Goal: Check status: Check status

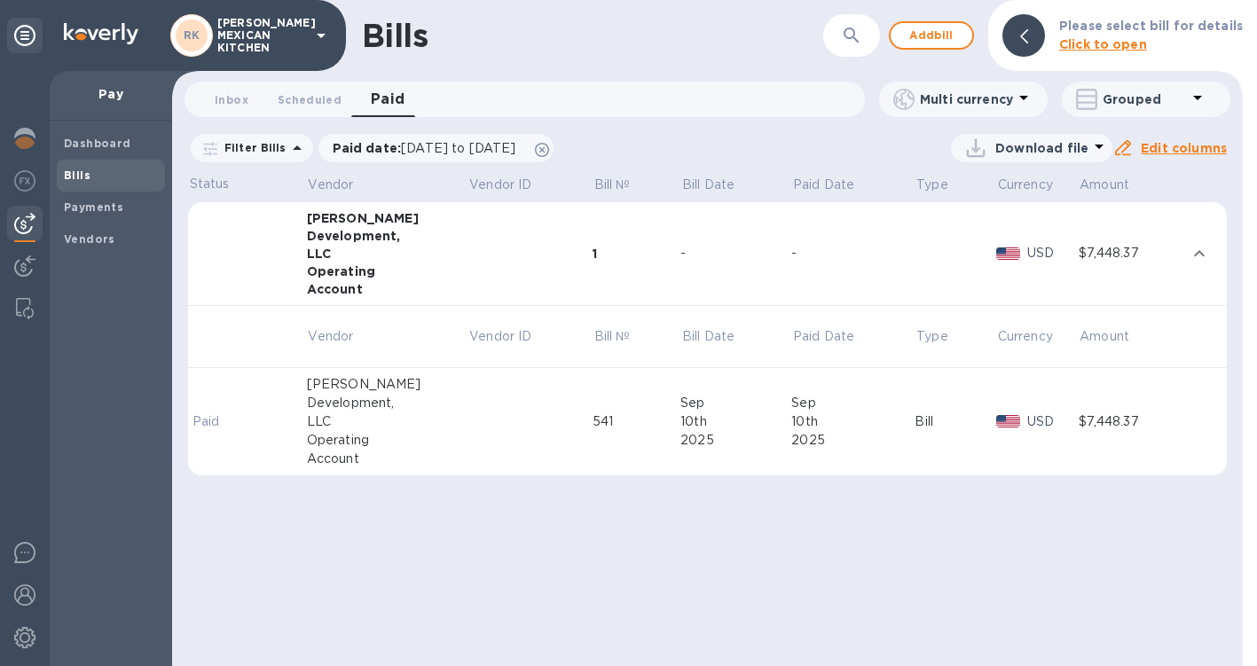
click at [497, 424] on td at bounding box center [530, 422] width 125 height 108
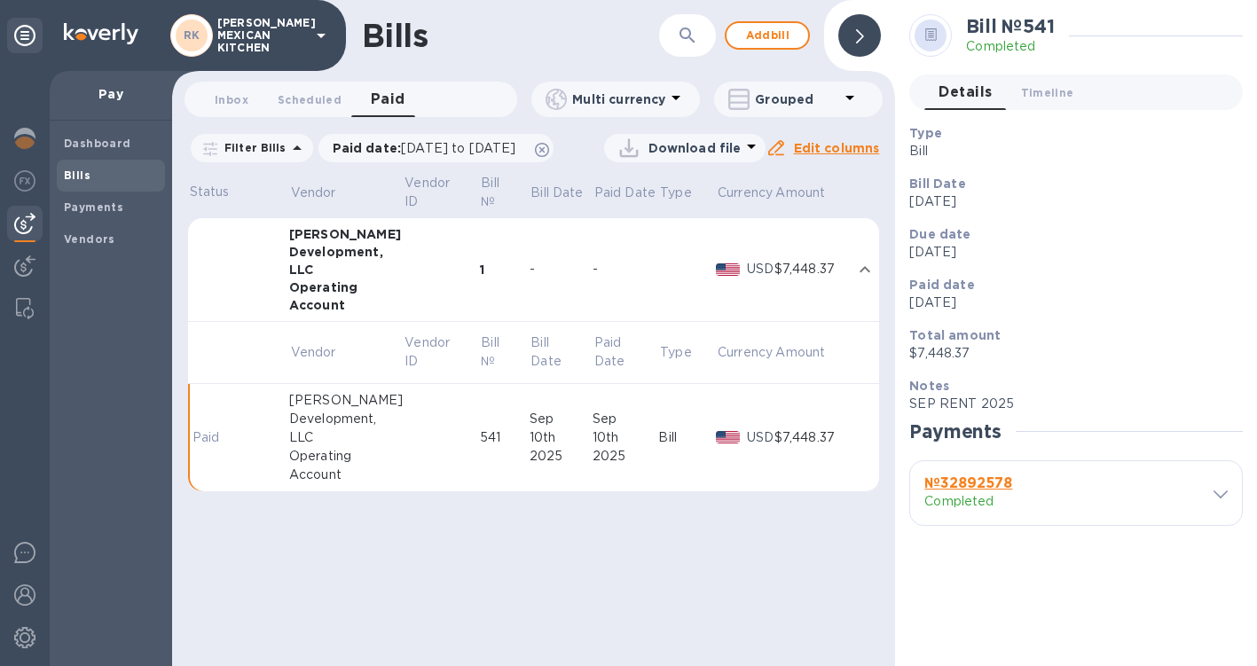
click at [668, 492] on td "Bill" at bounding box center [687, 438] width 58 height 108
click at [270, 451] on td at bounding box center [260, 438] width 59 height 108
click at [575, 568] on div "Bills ​ Add bill Inbox 0 Scheduled 0 Paid 0 Multi currency Grouped Filter Bills…" at bounding box center [533, 333] width 723 height 666
click at [251, 20] on p "[PERSON_NAME] MEXICAN KITCHEN" at bounding box center [261, 35] width 89 height 37
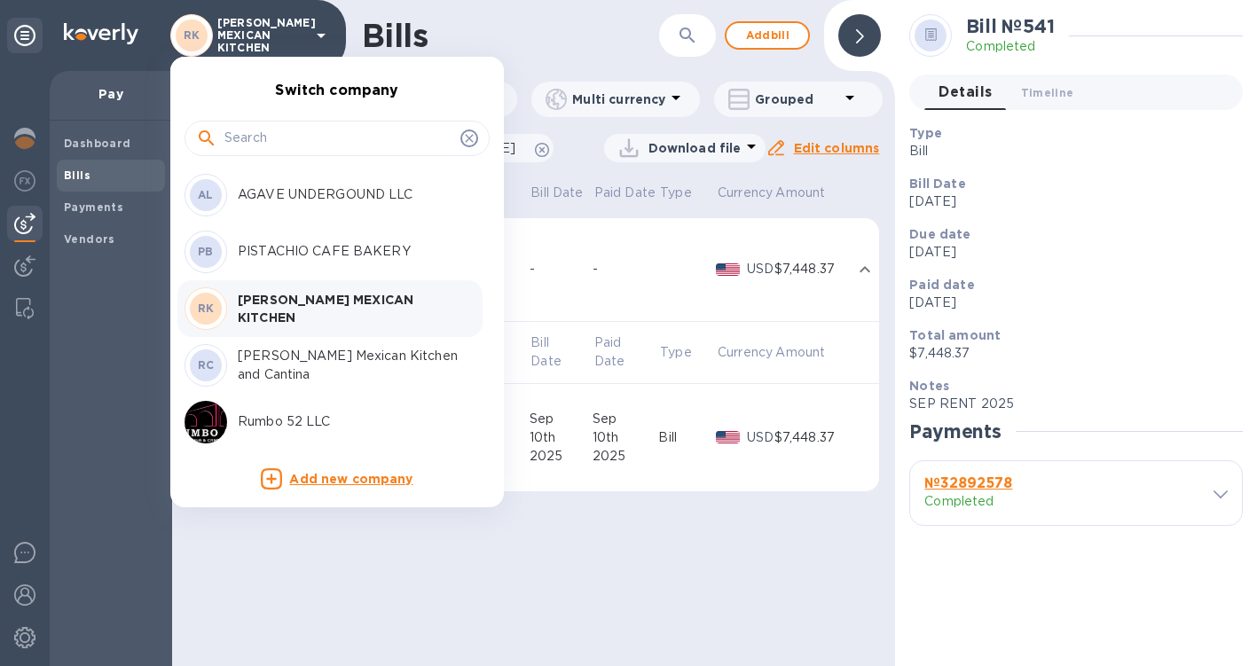
click at [368, 559] on div at bounding box center [628, 333] width 1257 height 666
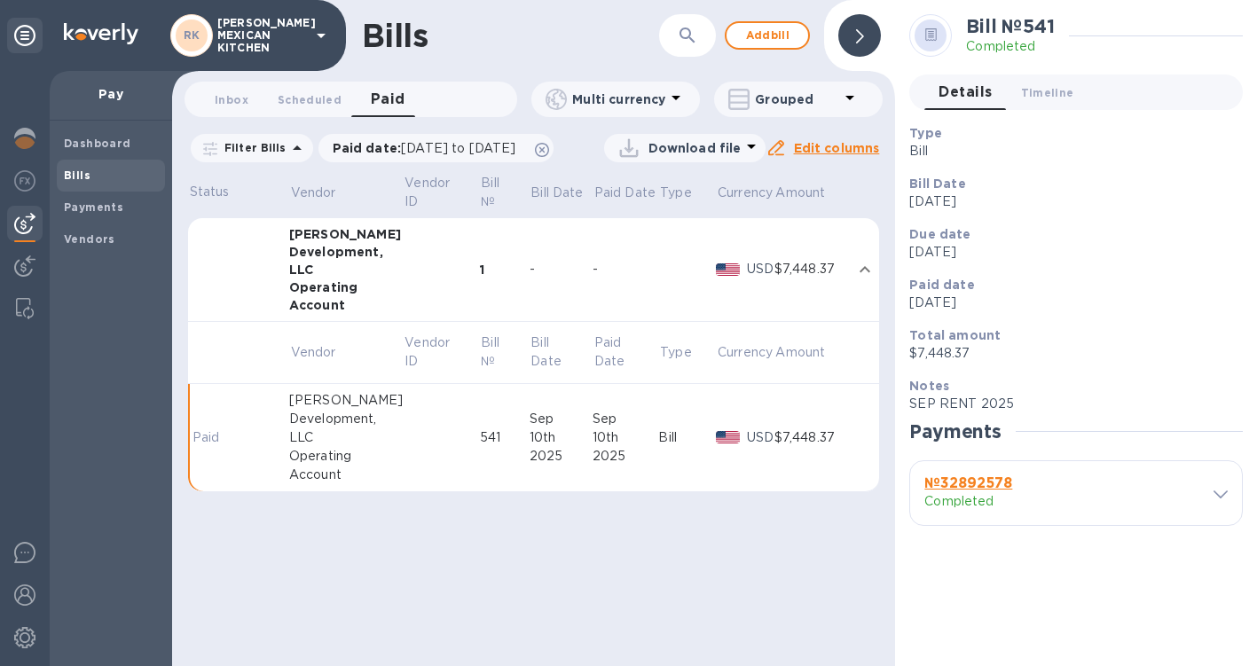
drag, startPoint x: 80, startPoint y: 164, endPoint x: 75, endPoint y: 183, distance: 19.1
click at [80, 165] on div "Bills" at bounding box center [111, 176] width 108 height 32
click at [75, 183] on span "Bills" at bounding box center [77, 176] width 27 height 18
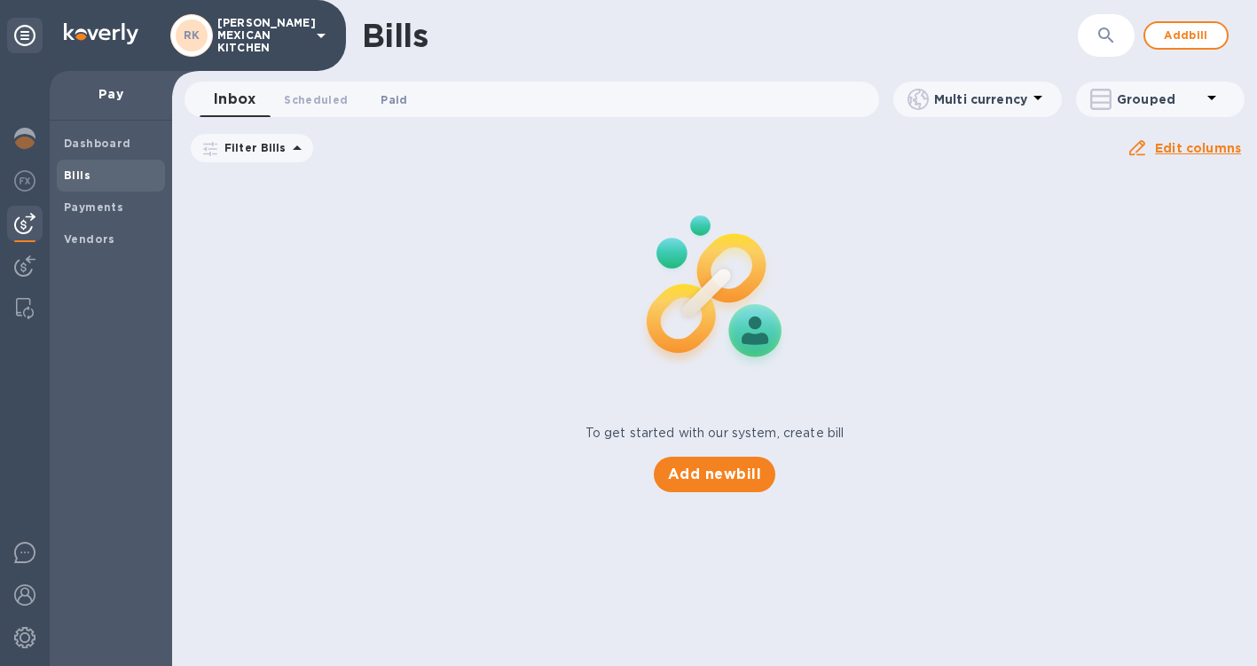
click at [411, 97] on button "Paid 0" at bounding box center [394, 99] width 64 height 35
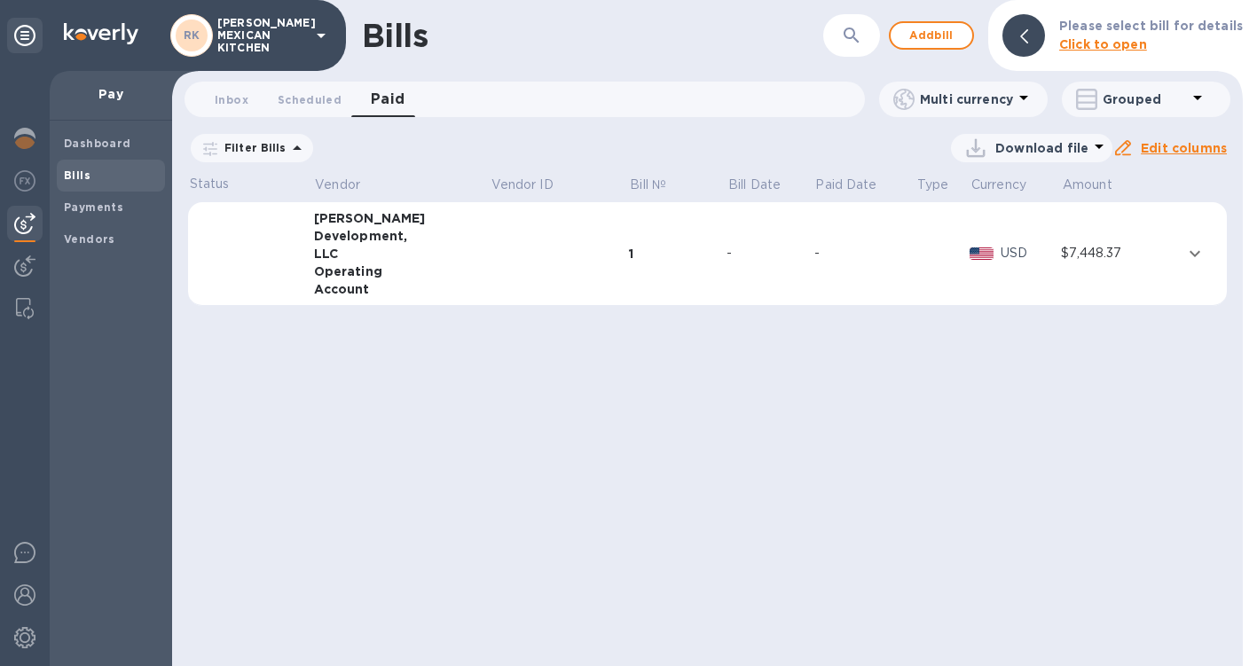
click at [434, 278] on div "Operating" at bounding box center [402, 271] width 176 height 18
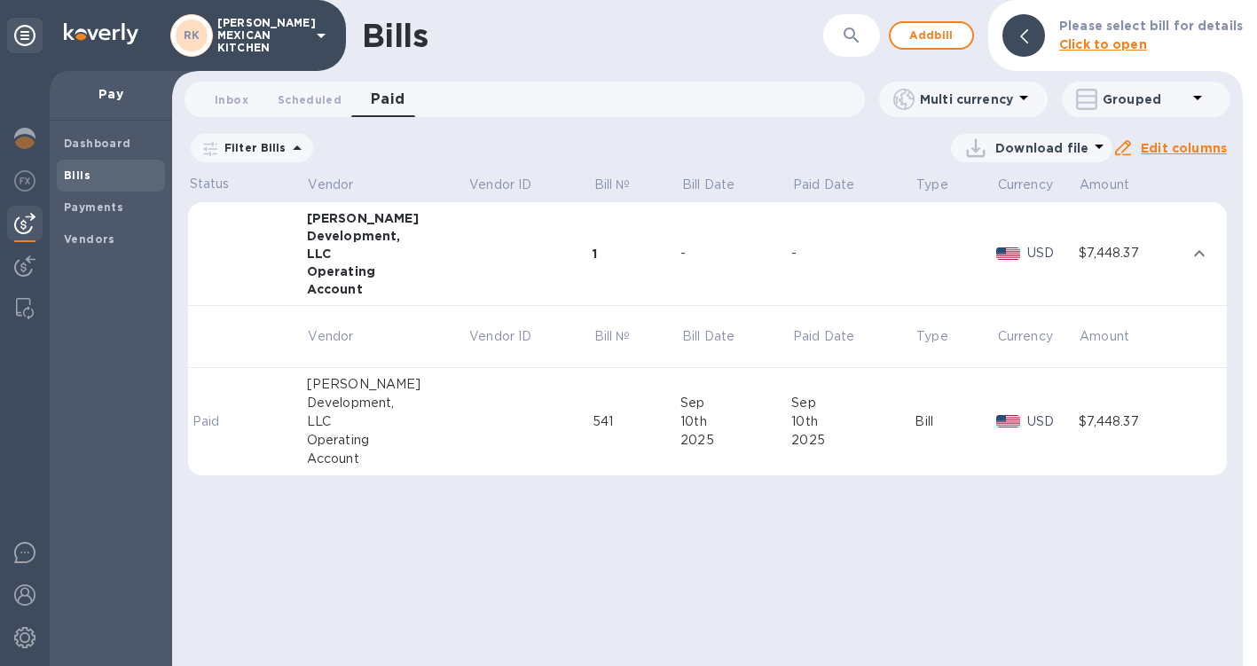
click at [657, 548] on div "Bills ​ Add bill Please select bill for details Click to open Inbox 0 Scheduled…" at bounding box center [707, 333] width 1070 height 666
click at [806, 436] on div "2025" at bounding box center [852, 440] width 123 height 19
